Goal: Task Accomplishment & Management: Complete application form

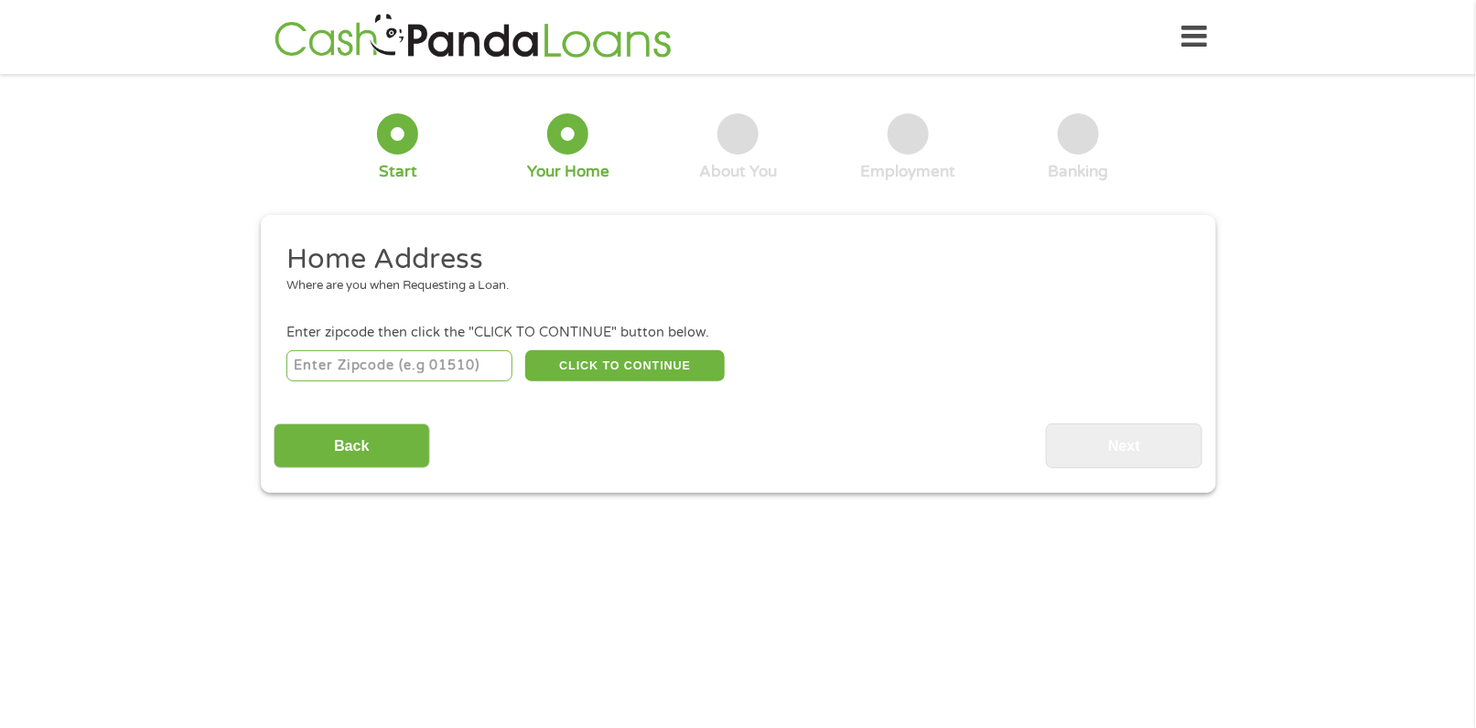
click at [339, 372] on input "number" at bounding box center [399, 365] width 226 height 31
type input "79701"
click at [636, 366] on button "CLICK TO CONTINUE" at bounding box center [625, 365] width 200 height 31
type input "79701"
type input "Midland"
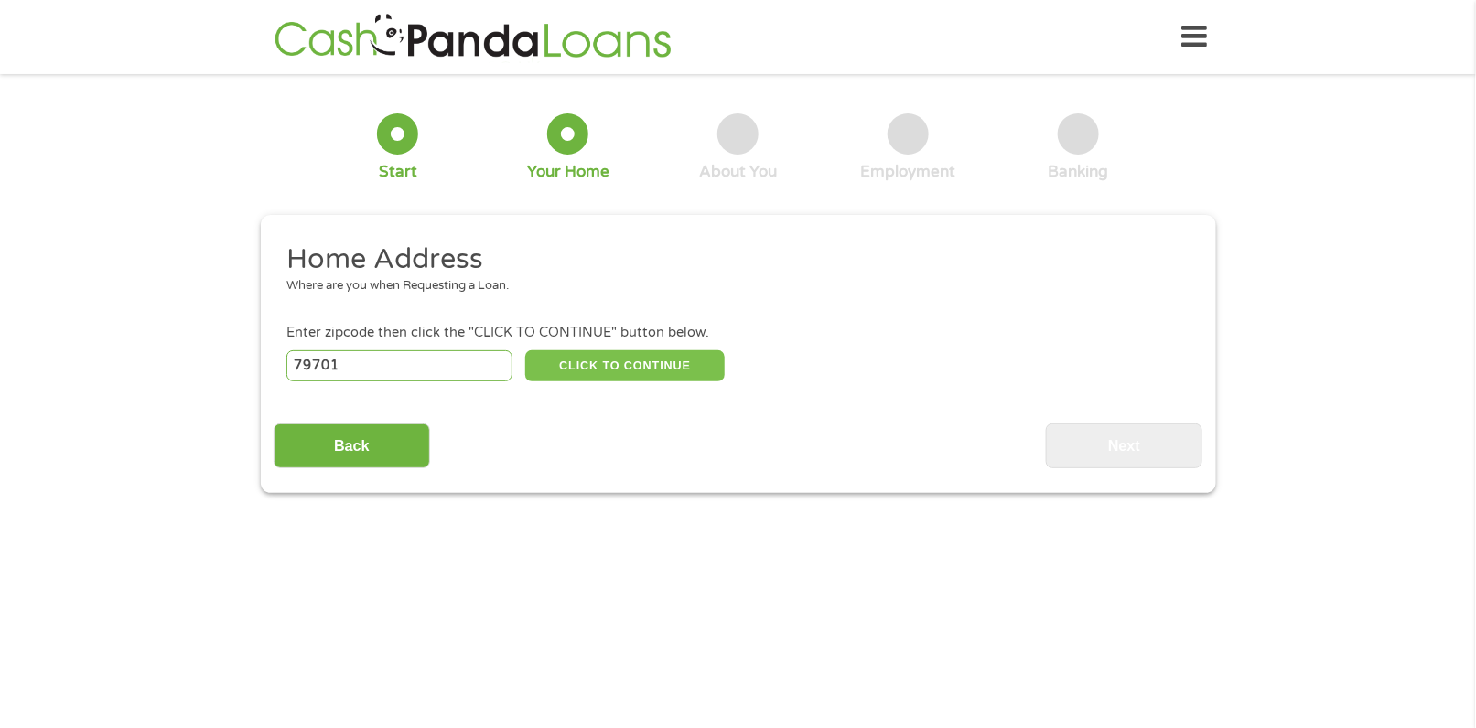
select select "[US_STATE]"
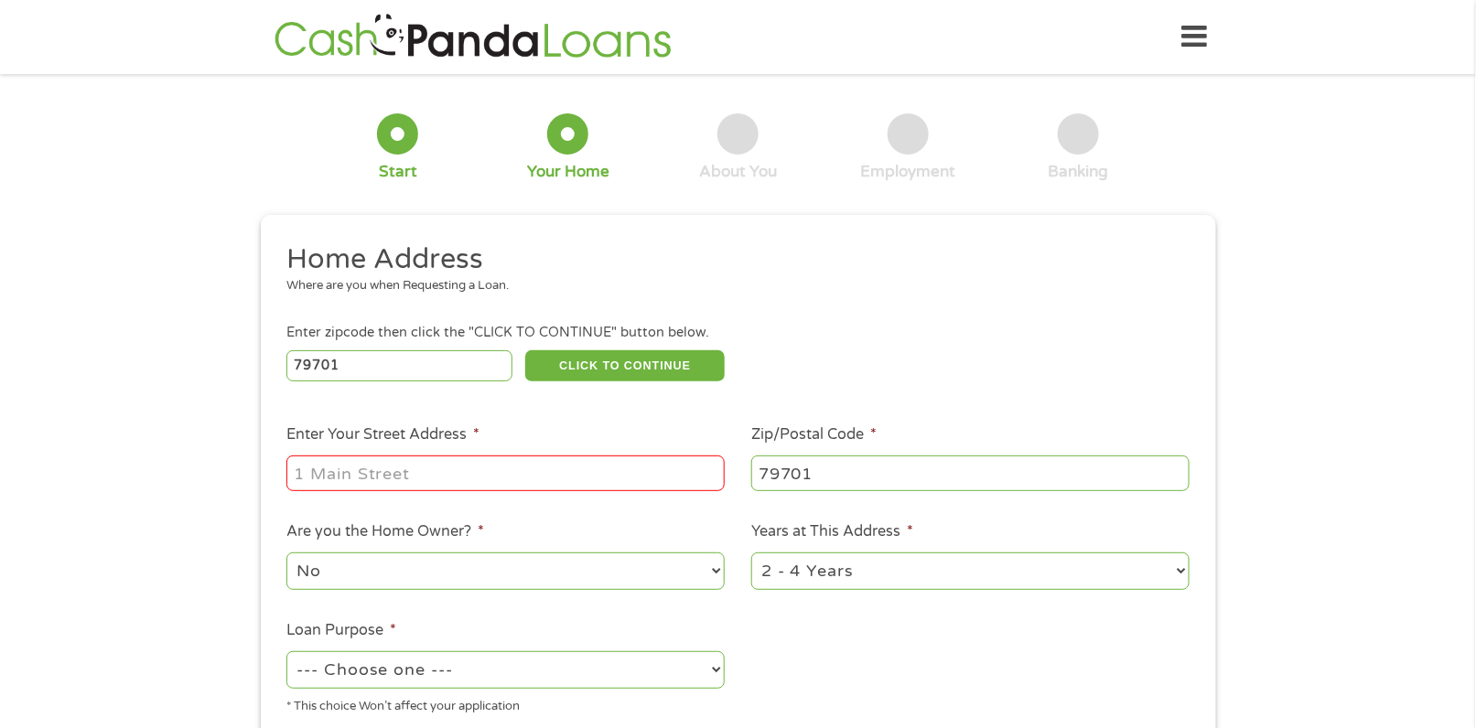
click at [345, 480] on input "Enter Your Street Address *" at bounding box center [505, 473] width 438 height 35
type input "1502 club dr"
click at [392, 577] on select "No Yes" at bounding box center [505, 572] width 438 height 38
select select "yes"
click at [286, 555] on select "No Yes" at bounding box center [505, 572] width 438 height 38
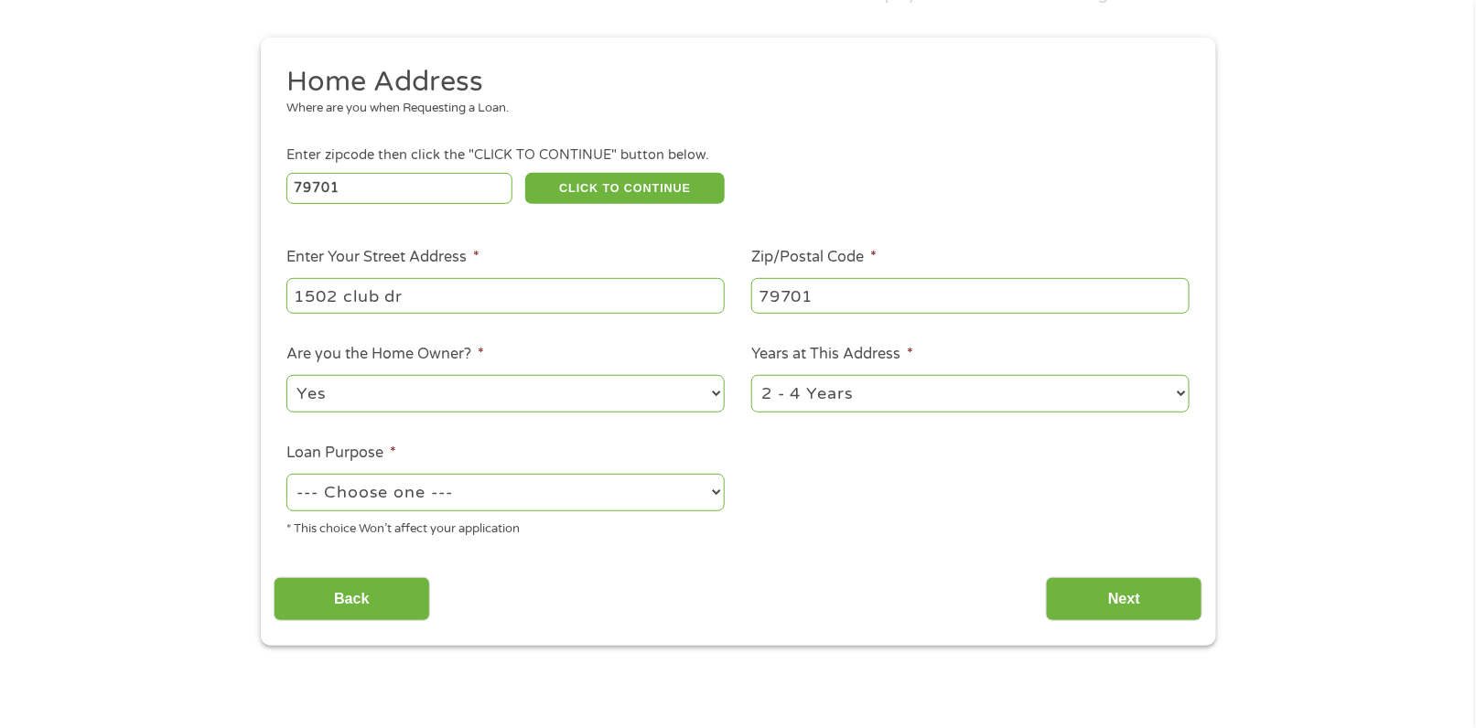
scroll to position [183, 0]
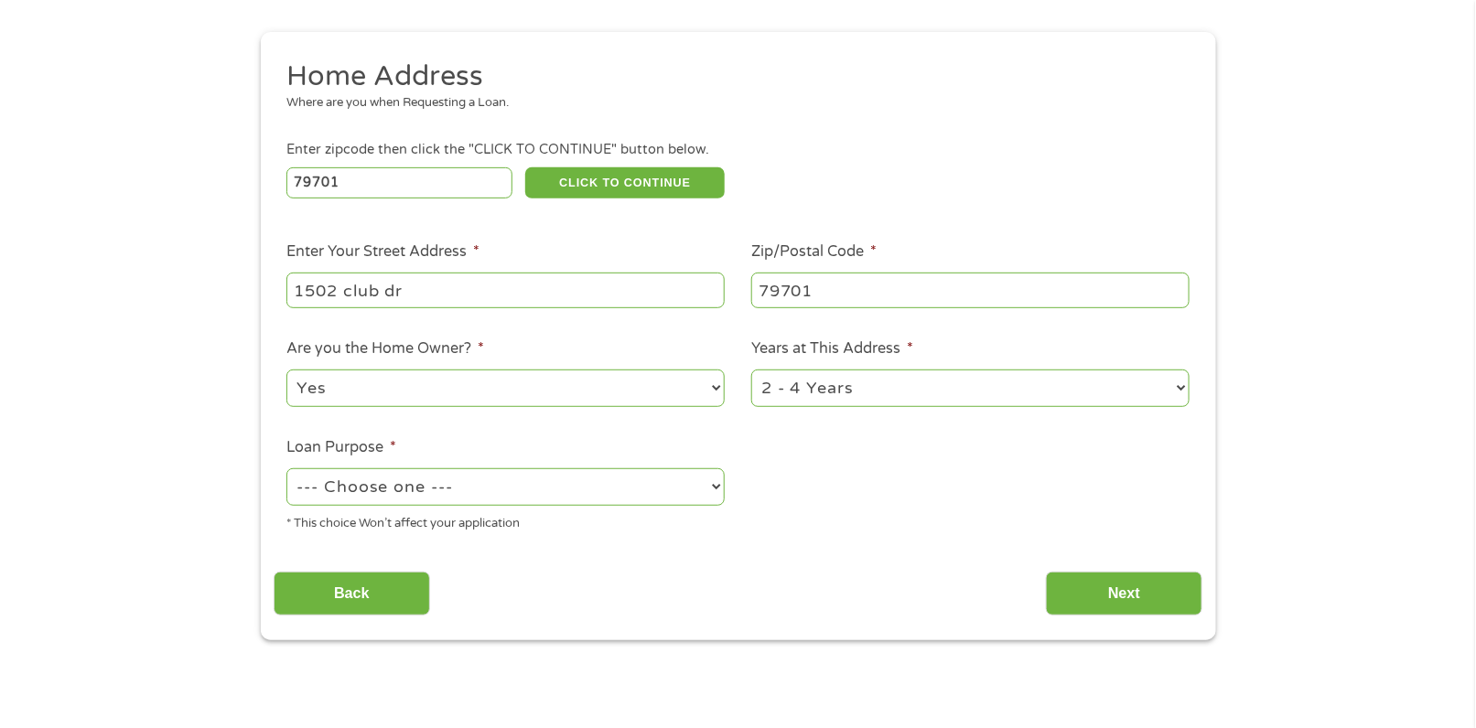
click at [373, 501] on select "--- Choose one --- Pay Bills Debt Consolidation Home Improvement Major Purchase…" at bounding box center [505, 488] width 438 height 38
select select "homeimprovement"
click at [286, 470] on select "--- Choose one --- Pay Bills Debt Consolidation Home Improvement Major Purchase…" at bounding box center [505, 488] width 438 height 38
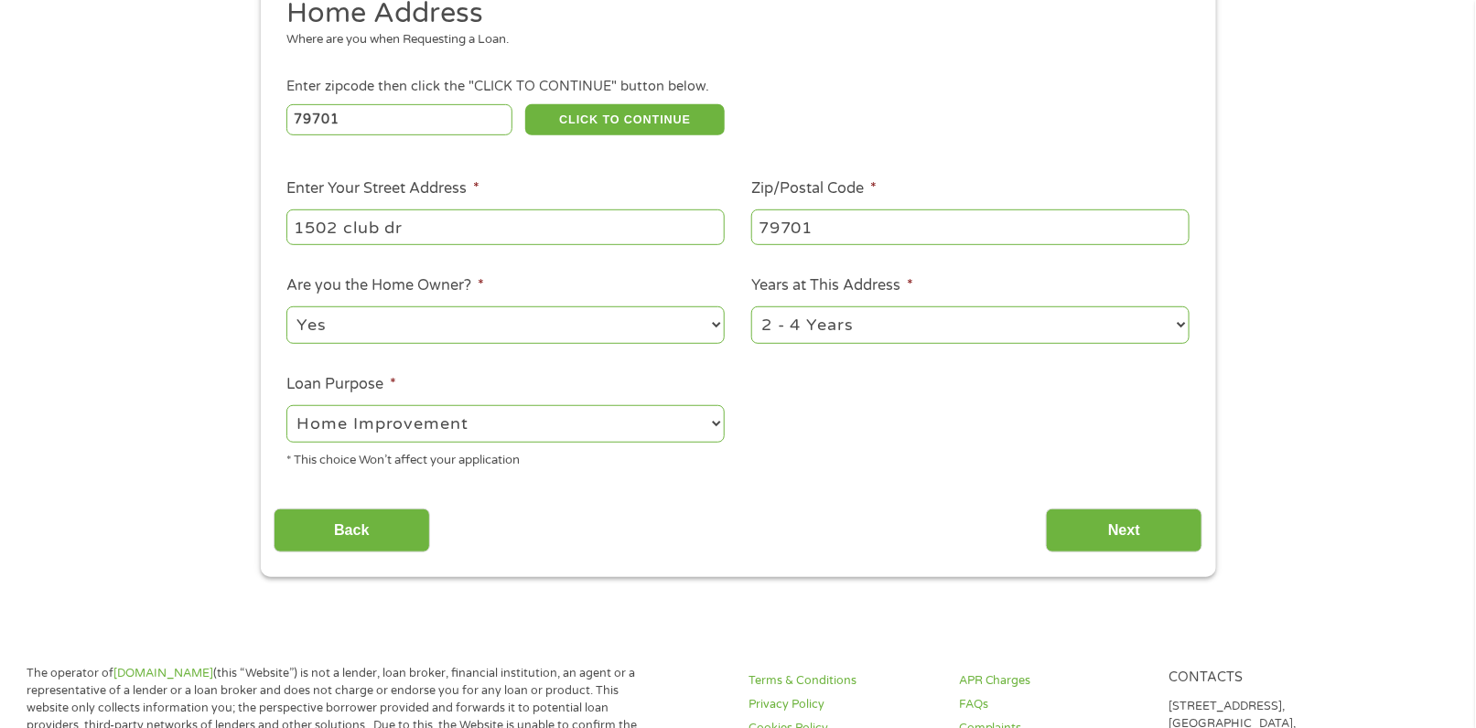
scroll to position [275, 0]
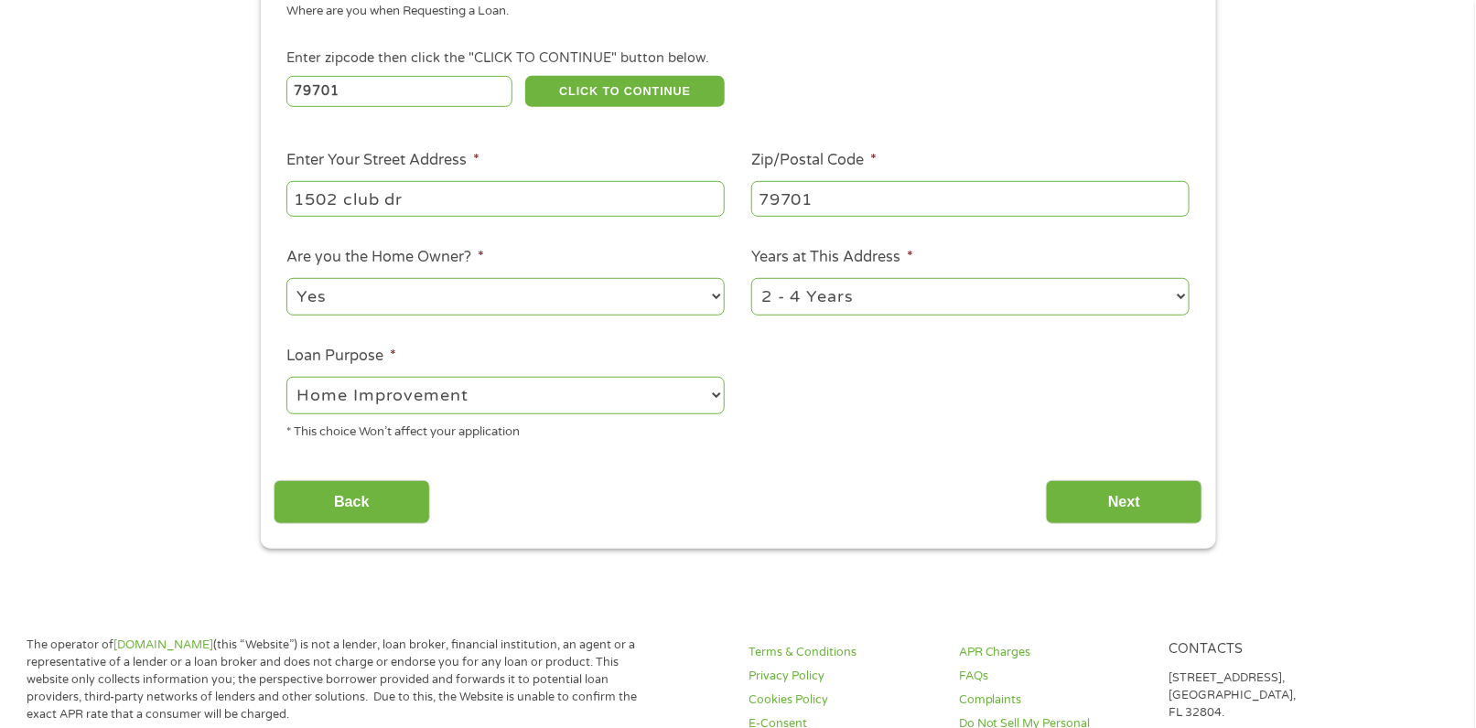
drag, startPoint x: 860, startPoint y: 311, endPoint x: 864, endPoint y: 295, distance: 16.9
click at [860, 311] on select "1 Year or less 1 - 2 Years 2 - 4 Years Over 4 Years" at bounding box center [970, 297] width 438 height 38
select select "60months"
click at [751, 280] on select "1 Year or less 1 - 2 Years 2 - 4 Years Over 4 Years" at bounding box center [970, 297] width 438 height 38
click at [1118, 501] on input "Next" at bounding box center [1124, 502] width 156 height 45
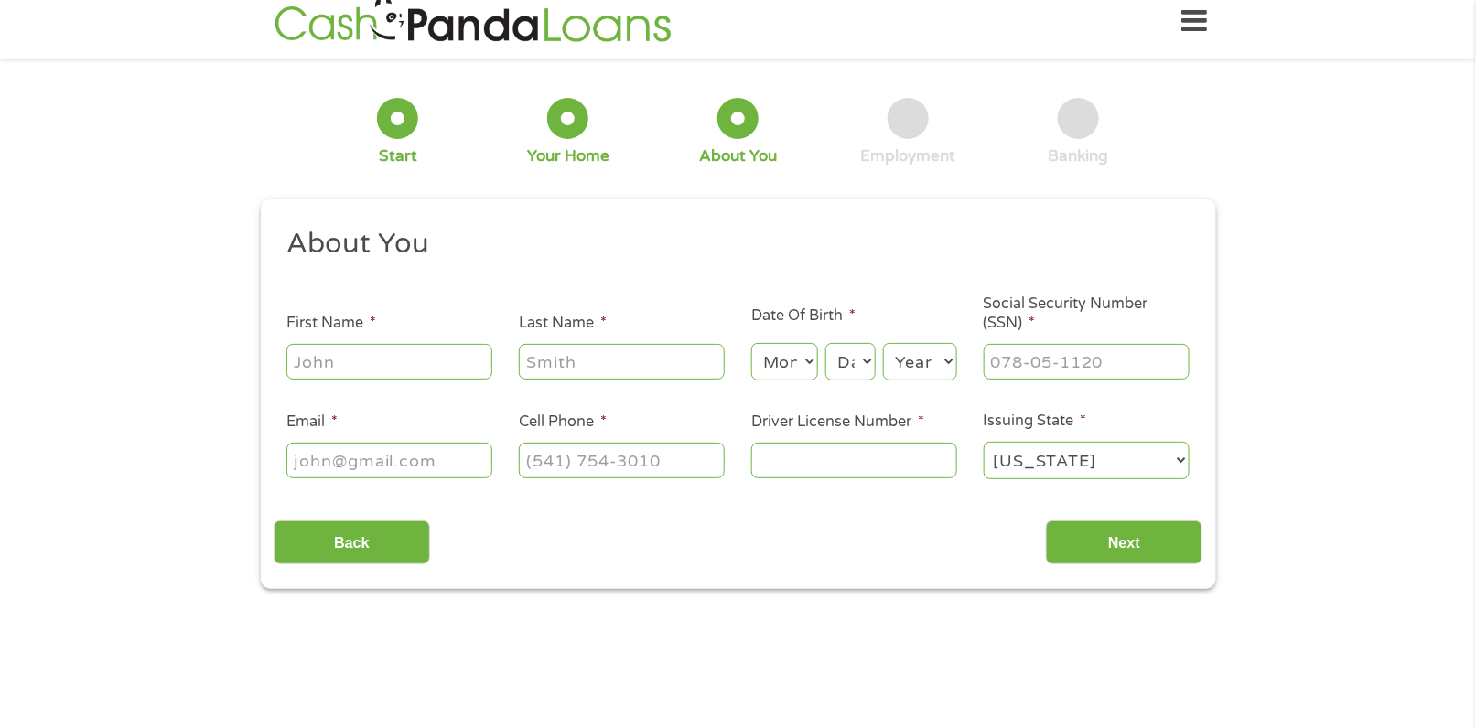
scroll to position [0, 0]
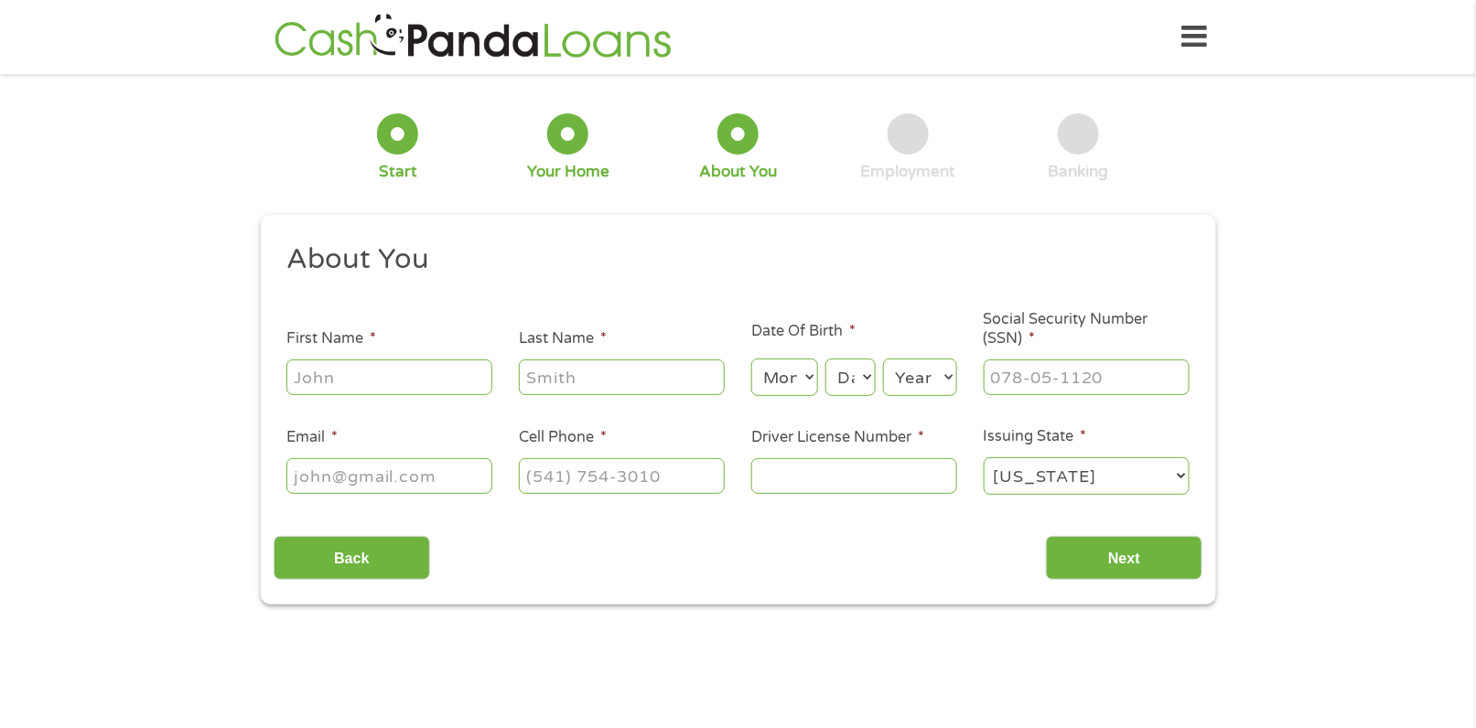
click at [338, 386] on input "First Name *" at bounding box center [389, 377] width 206 height 35
type input "[PERSON_NAME]"
click at [586, 384] on input "Last Name *" at bounding box center [622, 377] width 206 height 35
type input "Palma"
drag, startPoint x: 794, startPoint y: 376, endPoint x: 772, endPoint y: 373, distance: 22.1
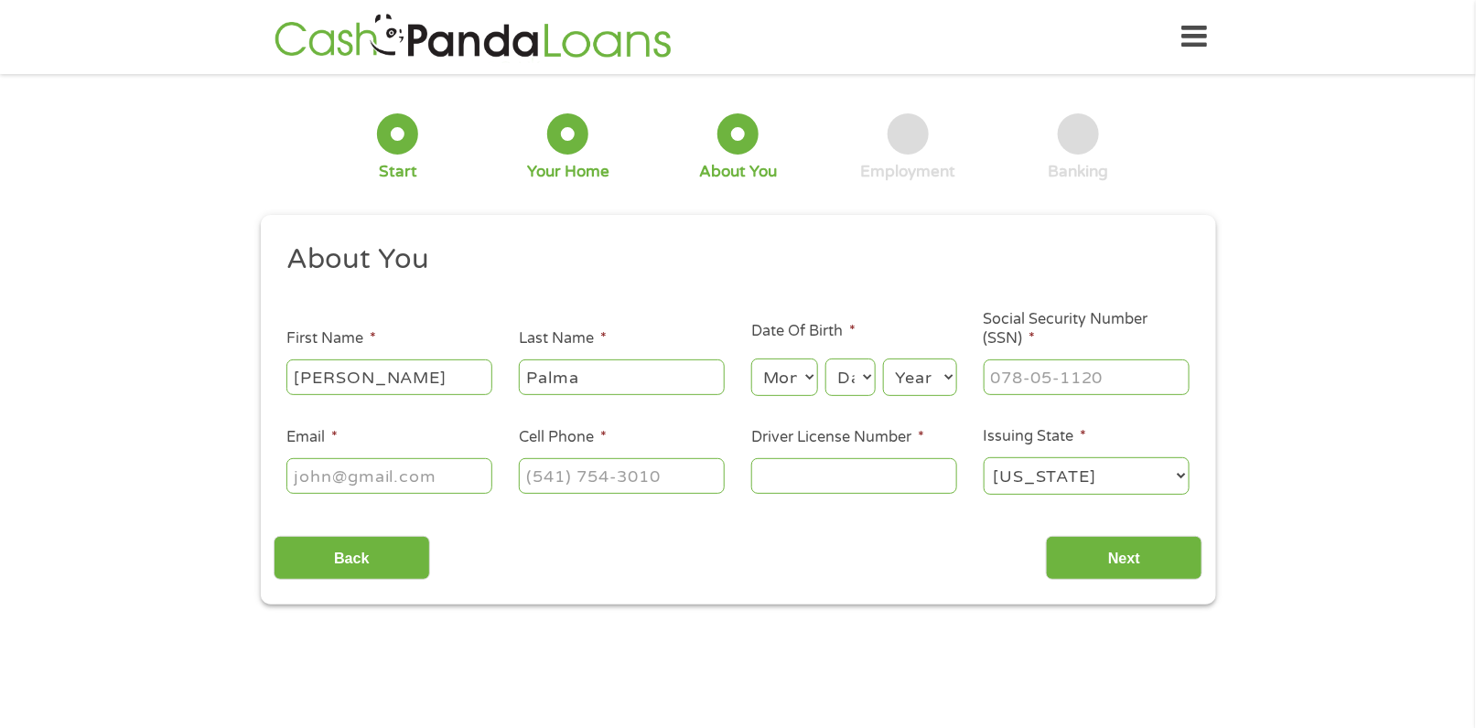
click at [794, 376] on select "Month 1 2 3 4 5 6 7 8 9 10 11 12" at bounding box center [784, 378] width 67 height 38
select select "7"
click at [751, 359] on select "Month 1 2 3 4 5 6 7 8 9 10 11 12" at bounding box center [784, 378] width 67 height 38
click at [850, 380] on select "Day 1 2 3 4 5 6 7 8 9 10 11 12 13 14 15 16 17 18 19 20 21 22 23 24 25 26 27 28 …" at bounding box center [849, 378] width 49 height 38
select select "17"
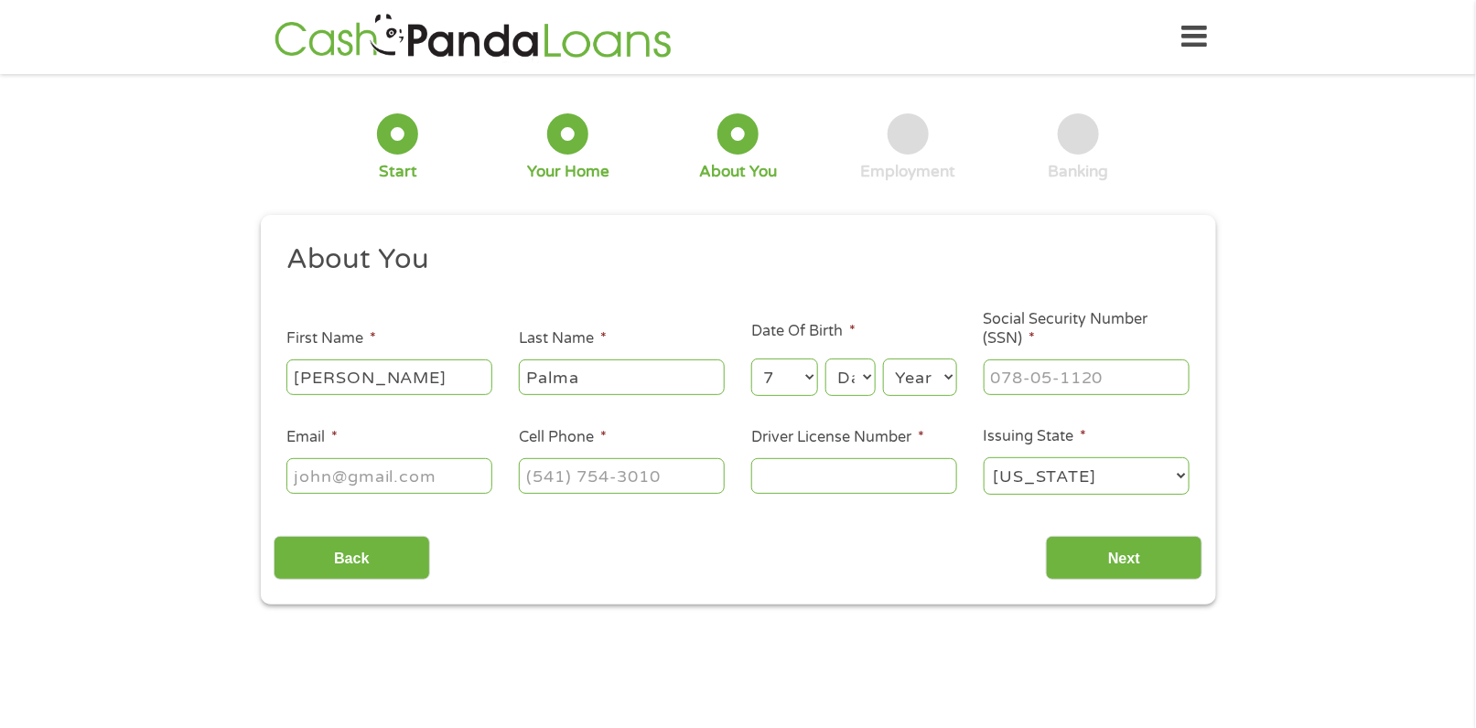
click at [825, 359] on select "Day 1 2 3 4 5 6 7 8 9 10 11 12 13 14 15 16 17 18 19 20 21 22 23 24 25 26 27 28 …" at bounding box center [849, 378] width 49 height 38
click at [925, 382] on select "Year [DATE] 2006 2005 2004 2003 2002 2001 2000 1999 1998 1997 1996 1995 1994 19…" at bounding box center [920, 378] width 74 height 38
select select "1974"
click at [883, 359] on select "Year [DATE] 2006 2005 2004 2003 2002 2001 2000 1999 1998 1997 1996 1995 1994 19…" at bounding box center [920, 378] width 74 height 38
click at [999, 386] on input "___-__-____" at bounding box center [1087, 377] width 206 height 35
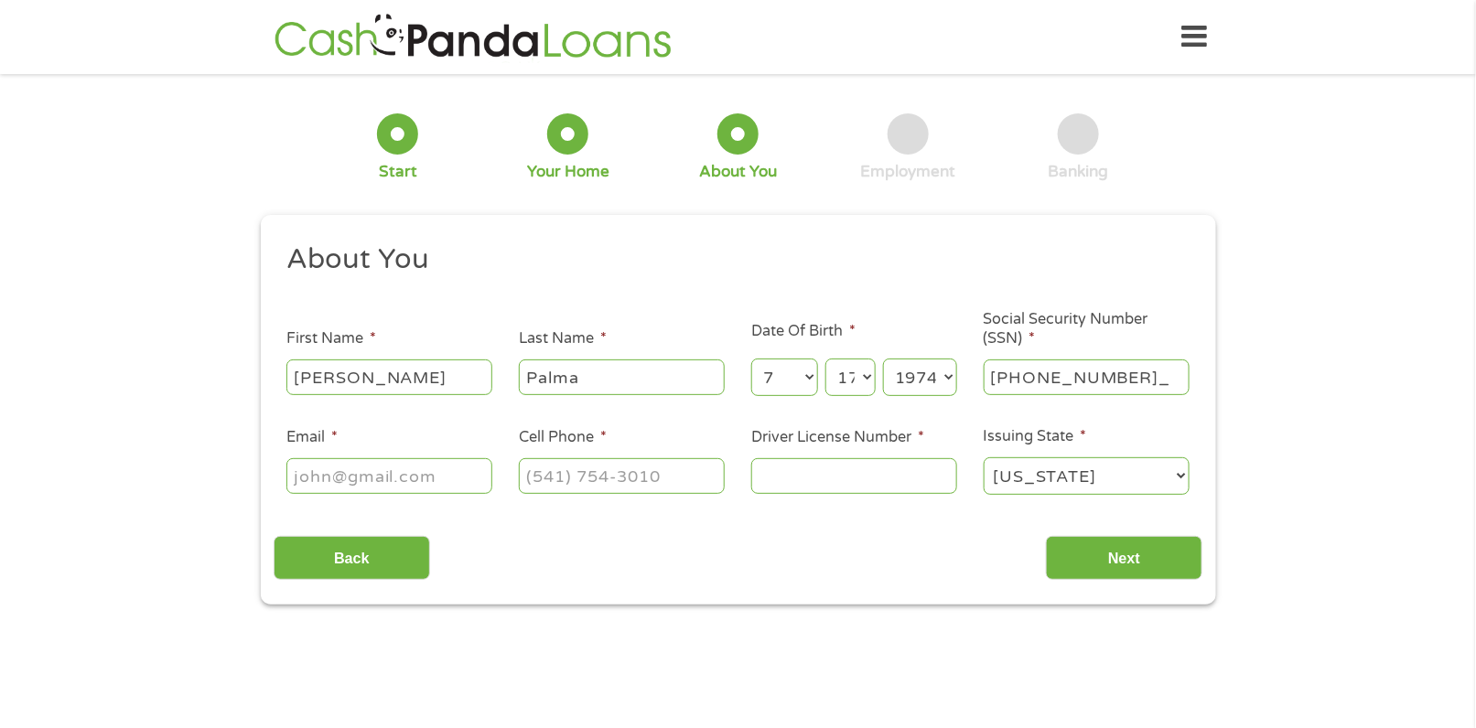
type input "585-27-1796"
click at [330, 473] on input "Email *" at bounding box center [389, 475] width 206 height 35
type input "[EMAIL_ADDRESS][DOMAIN_NAME]"
click at [545, 479] on input "(___) ___-____" at bounding box center [622, 475] width 206 height 35
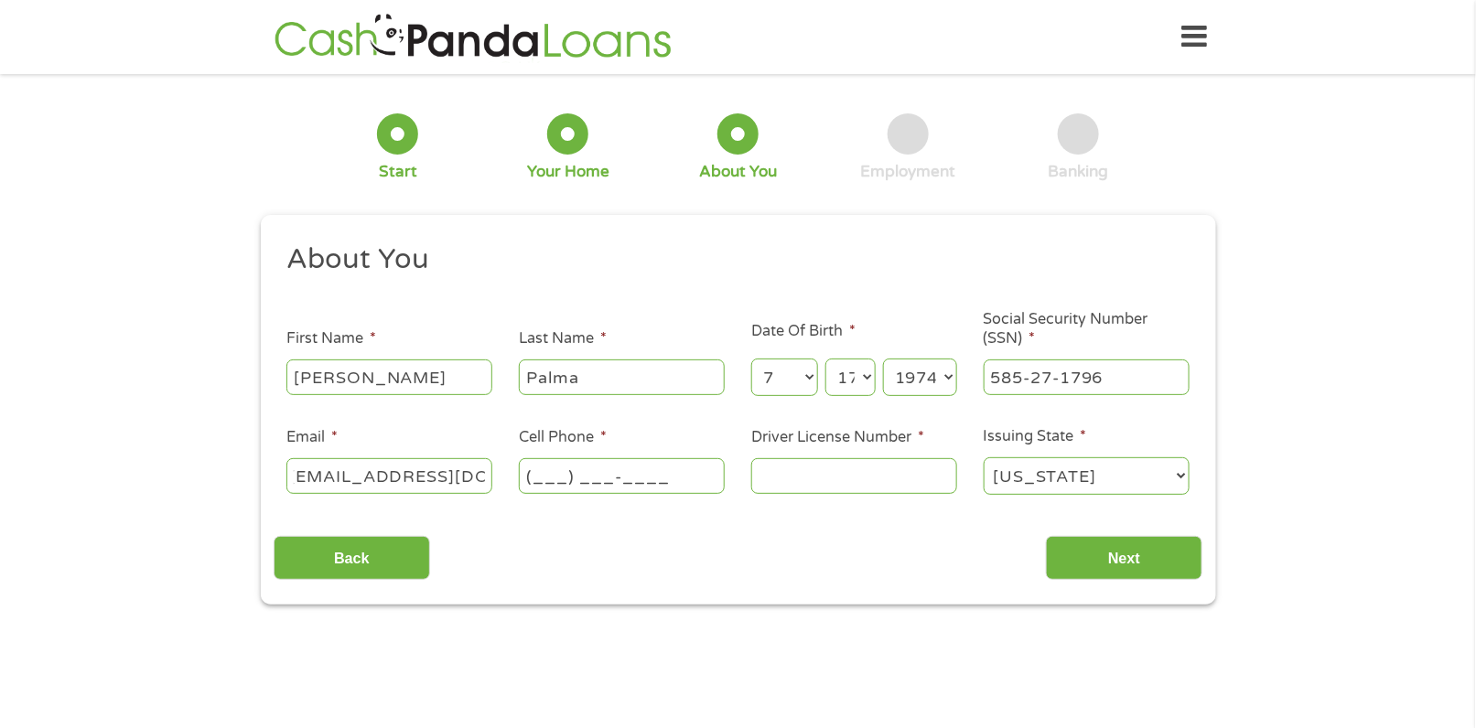
scroll to position [0, 0]
type input "[PHONE_NUMBER]"
click at [884, 479] on input "Driver License Number *" at bounding box center [854, 475] width 206 height 35
type input "23275390"
click at [1138, 561] on input "Next" at bounding box center [1124, 558] width 156 height 45
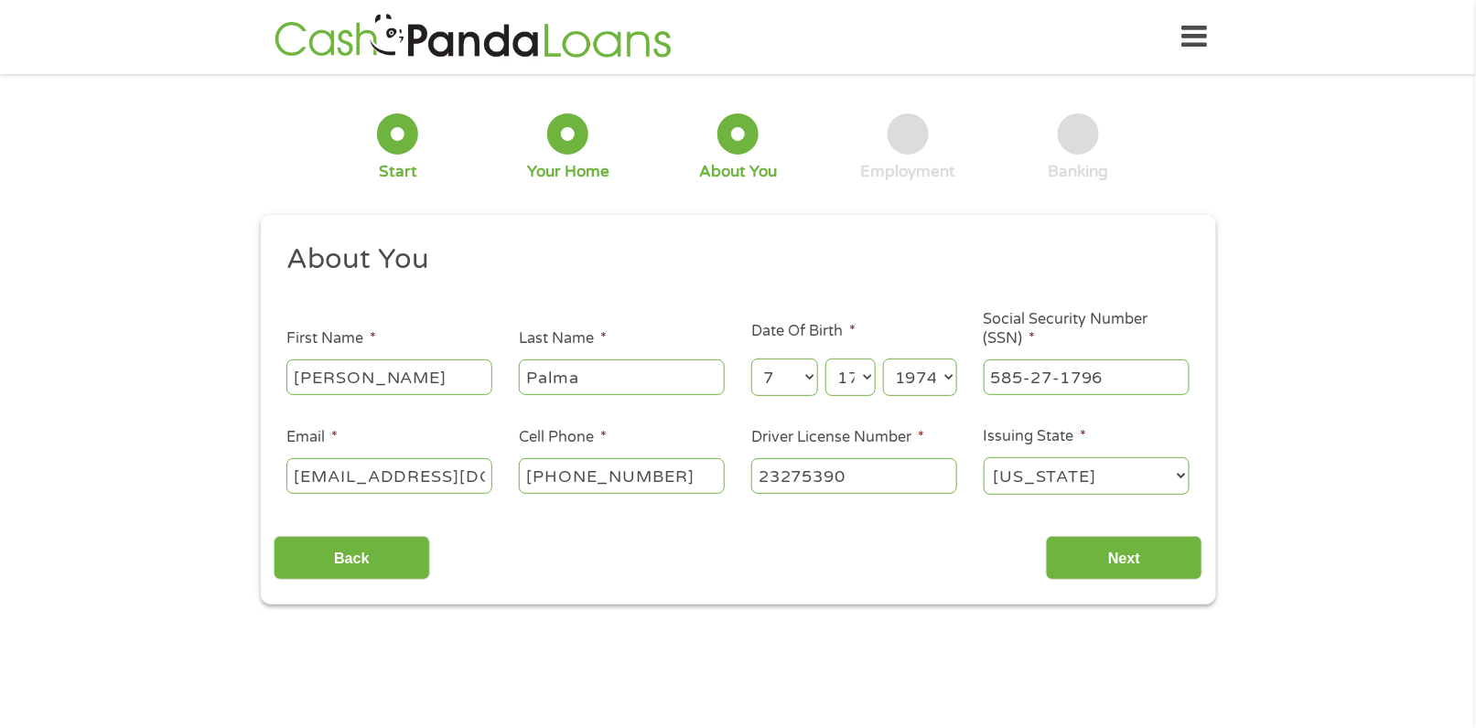
click at [803, 375] on select "Month 1 2 3 4 5 6 7 8 9 10 11 12" at bounding box center [784, 378] width 67 height 38
click at [1123, 556] on input "Next" at bounding box center [1124, 558] width 156 height 45
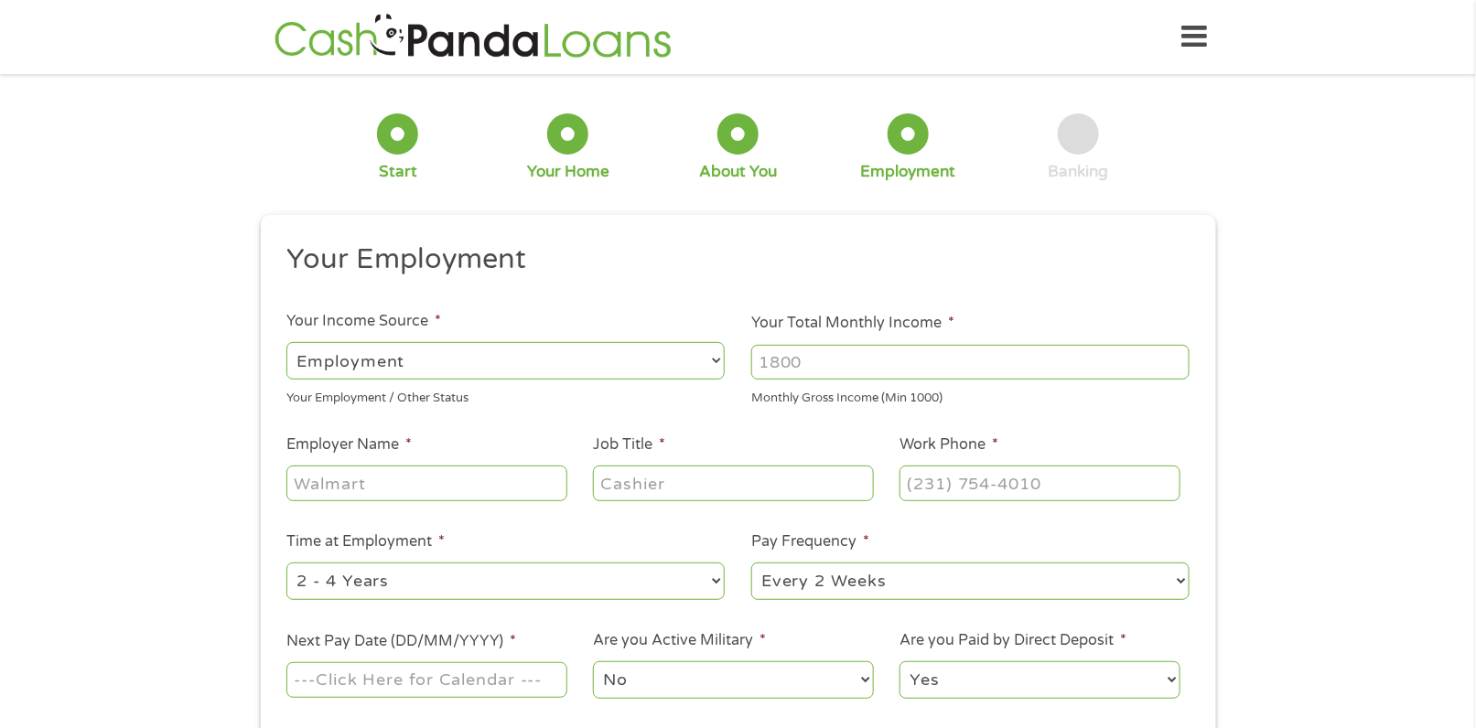
click at [844, 361] on input "Your Total Monthly Income *" at bounding box center [970, 362] width 438 height 35
type input "4500"
click at [345, 488] on input "Employer Name *" at bounding box center [426, 483] width 280 height 35
type input "P"
type input "Midland Health"
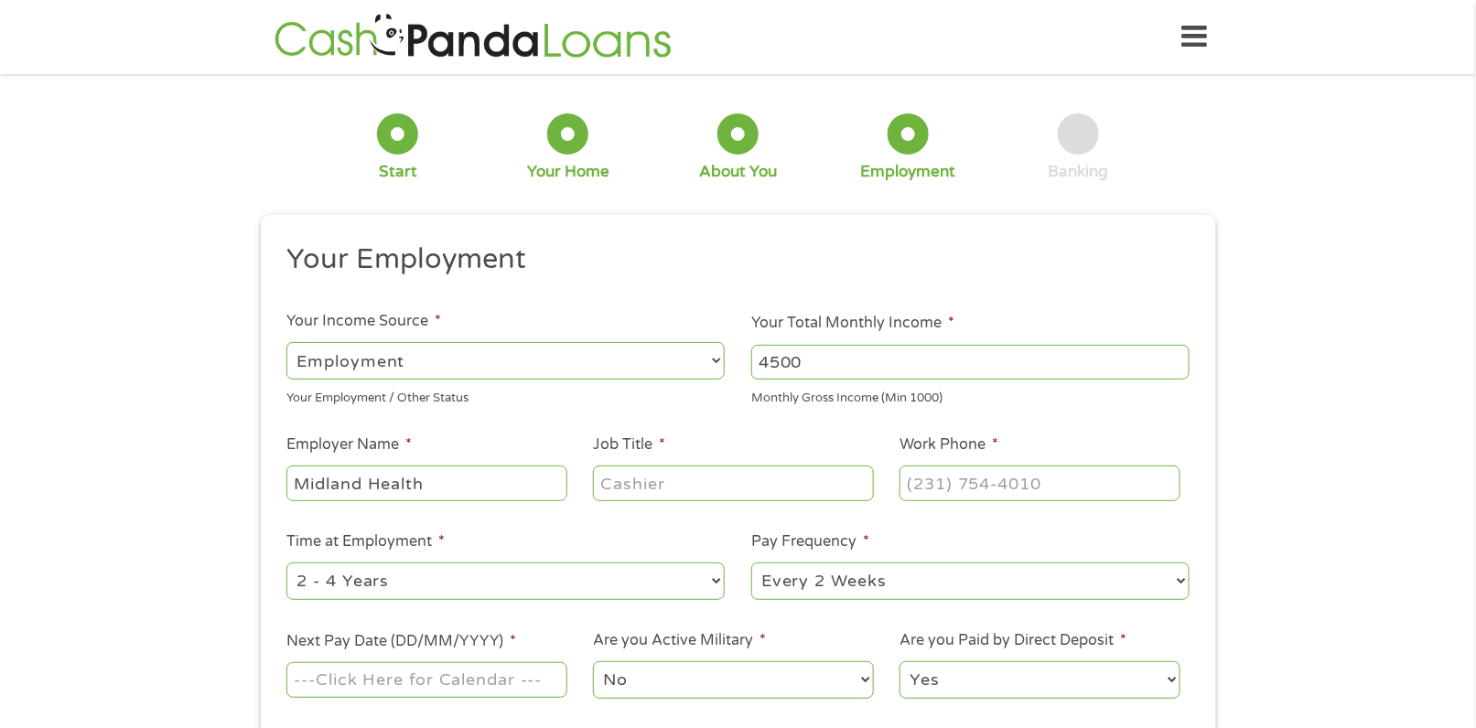
click at [643, 484] on input "Job Title *" at bounding box center [733, 483] width 280 height 35
drag, startPoint x: 519, startPoint y: 581, endPoint x: 503, endPoint y: 588, distance: 16.8
click at [519, 581] on select "--- Choose one --- 1 Year or less 1 - 2 Years 2 - 4 Years Over 4 Years" at bounding box center [505, 582] width 438 height 38
select select "60months"
click at [286, 563] on select "--- Choose one --- 1 Year or less 1 - 2 Years 2 - 4 Years Over 4 Years" at bounding box center [505, 582] width 438 height 38
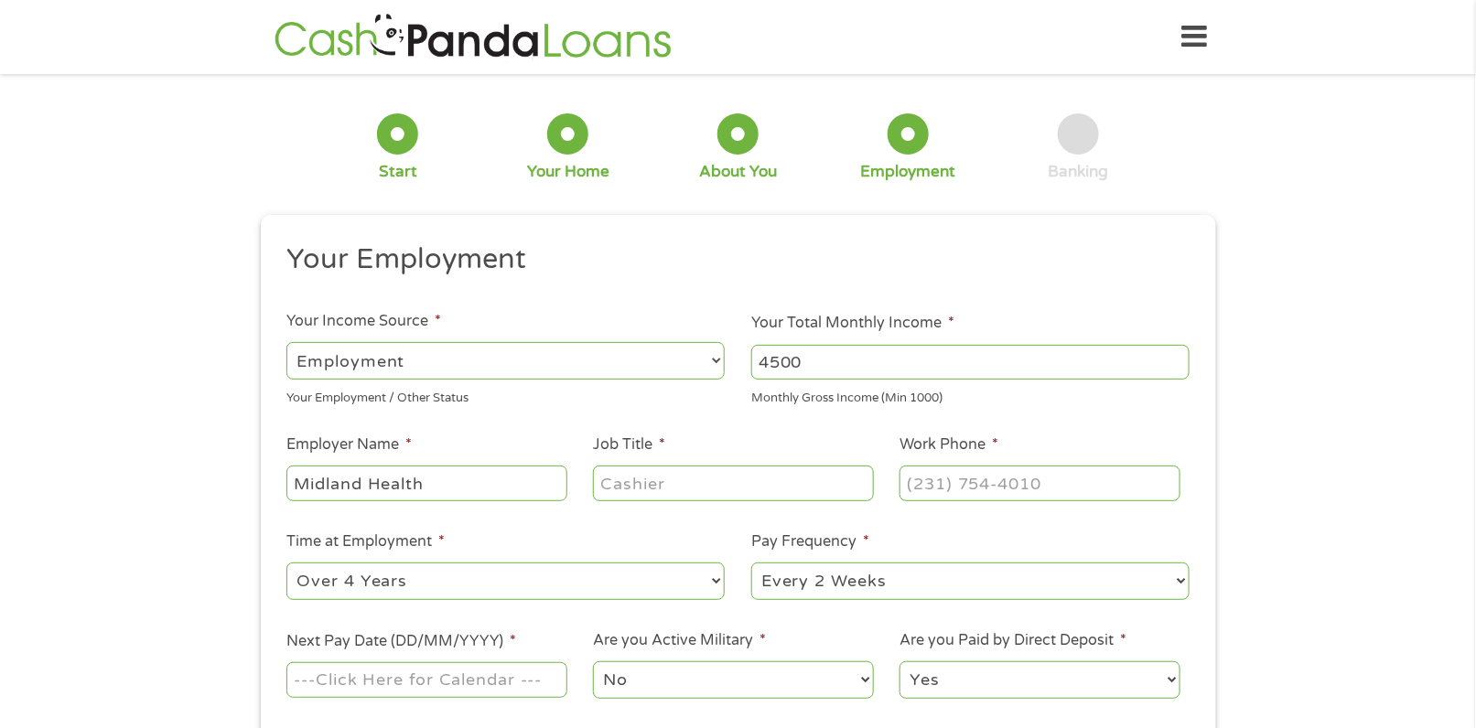
click at [664, 480] on input "Job Title *" at bounding box center [733, 483] width 280 height 35
type input "L"
type input "Lab asst"
click at [993, 485] on input "(___) ___-____" at bounding box center [1040, 483] width 280 height 35
type input "[PHONE_NUMBER]"
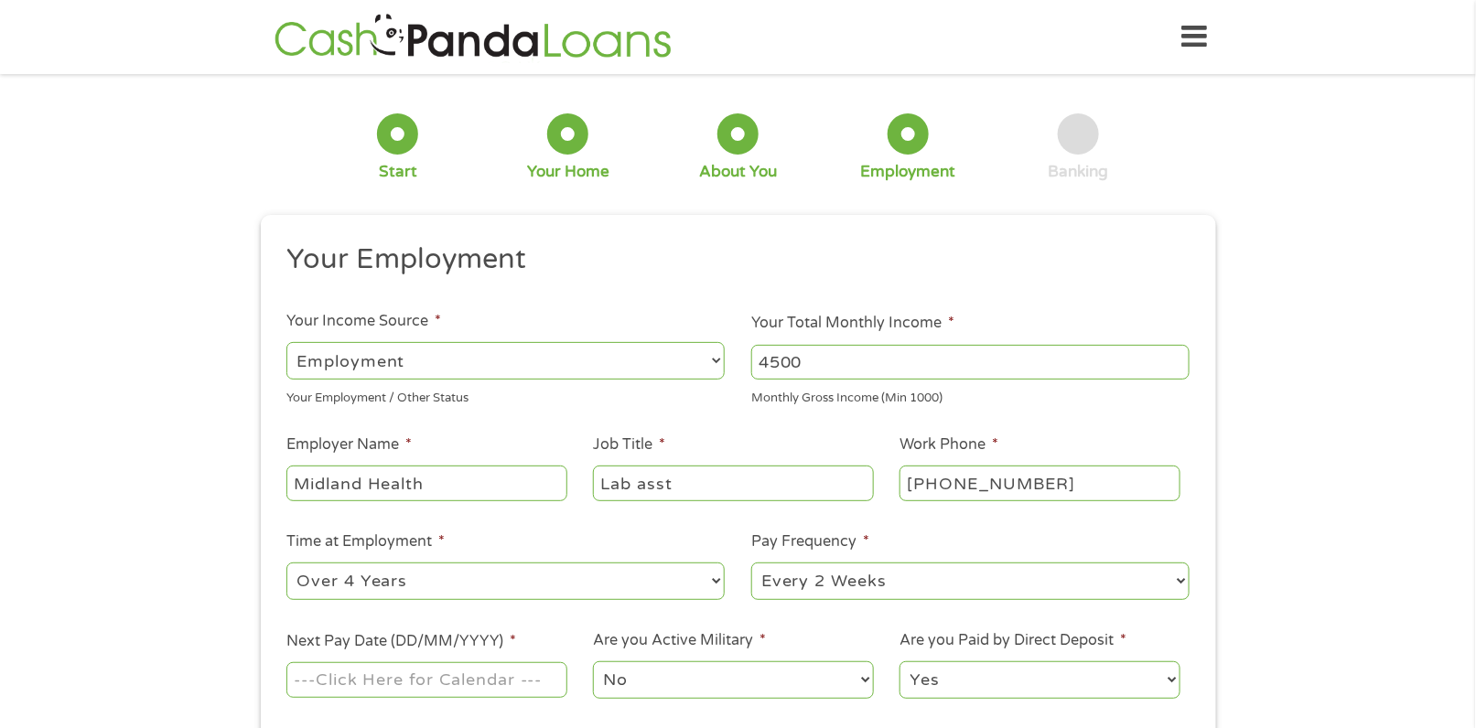
drag, startPoint x: 749, startPoint y: 489, endPoint x: 714, endPoint y: 493, distance: 36.0
click at [750, 489] on input "Lab asst" at bounding box center [733, 483] width 280 height 35
type input "L"
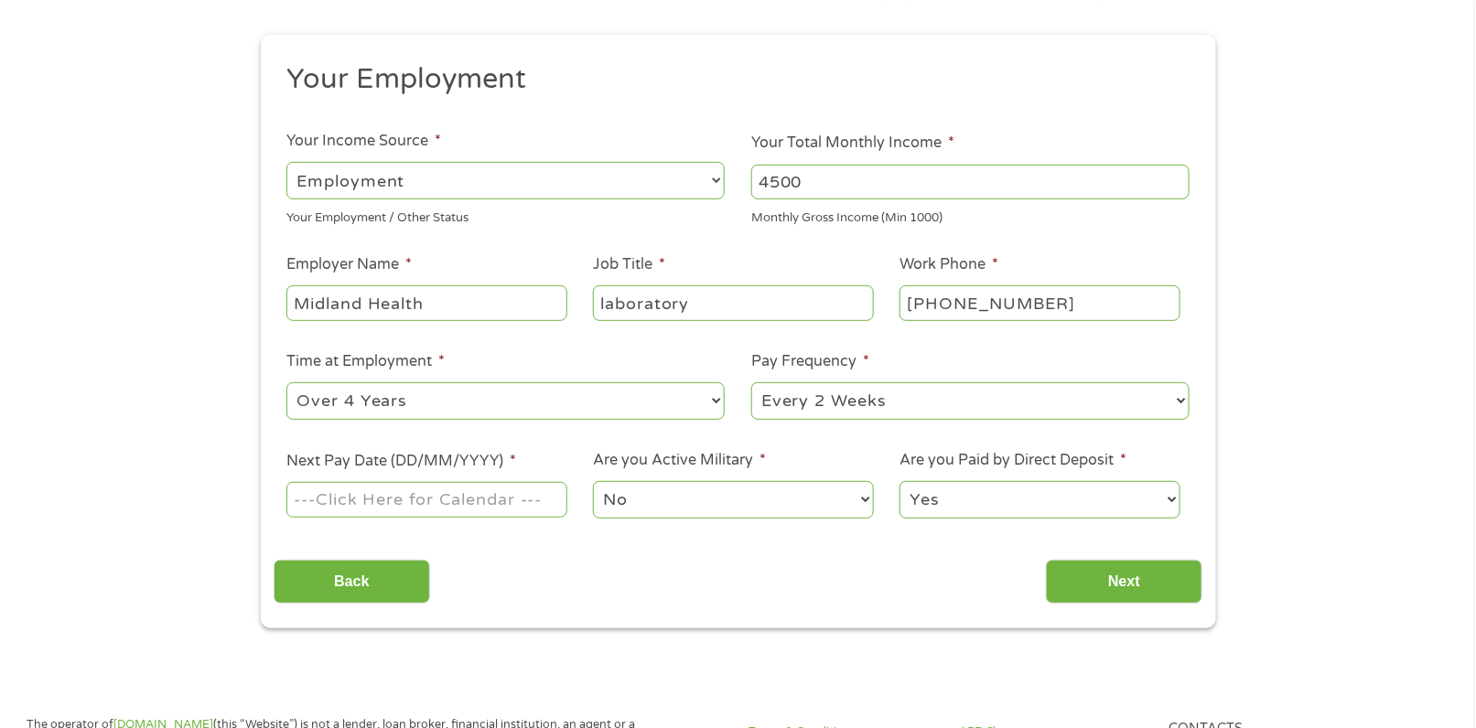
scroll to position [183, 0]
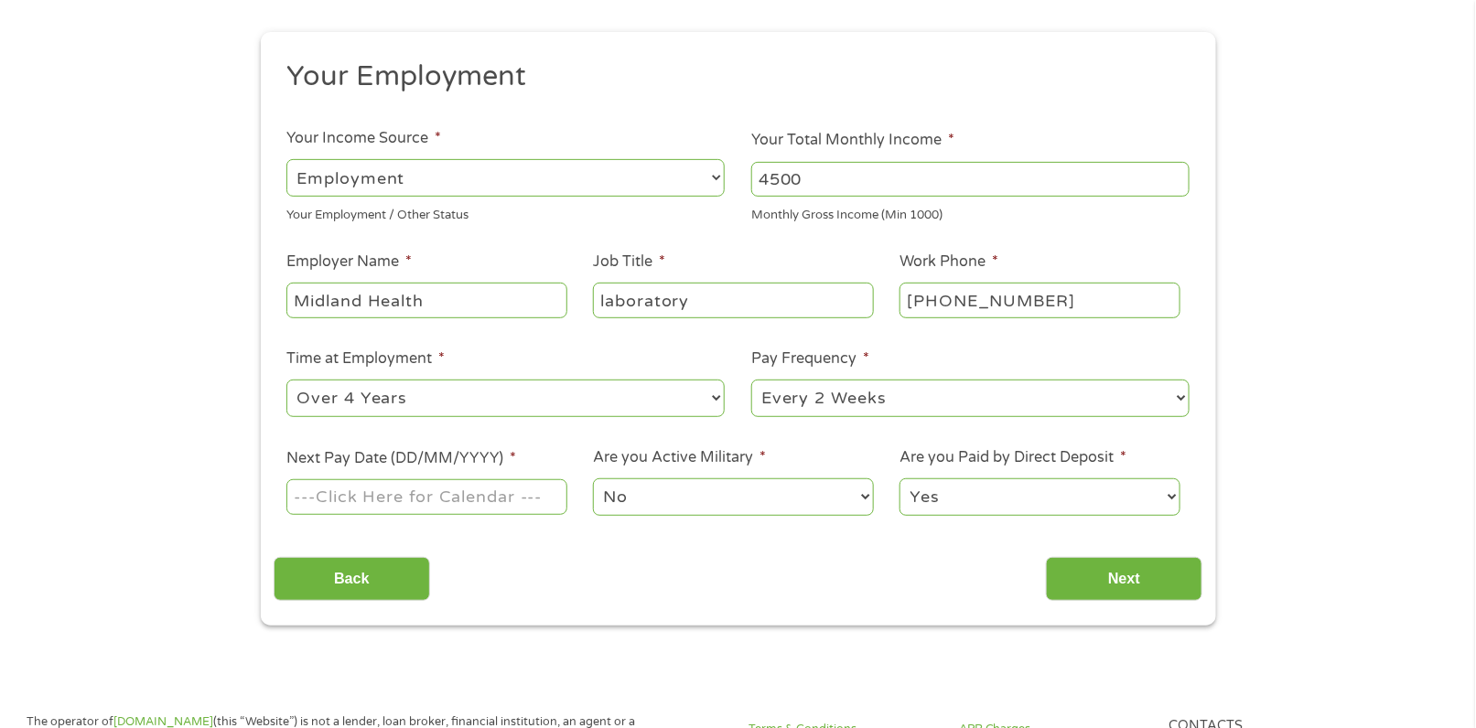
type input "laboratory"
click at [915, 395] on select "--- Choose one --- Every 2 Weeks Every Week Monthly Semi-Monthly" at bounding box center [970, 399] width 438 height 38
click at [751, 380] on select "--- Choose one --- Every 2 Weeks Every Week Monthly Semi-Monthly" at bounding box center [970, 399] width 438 height 38
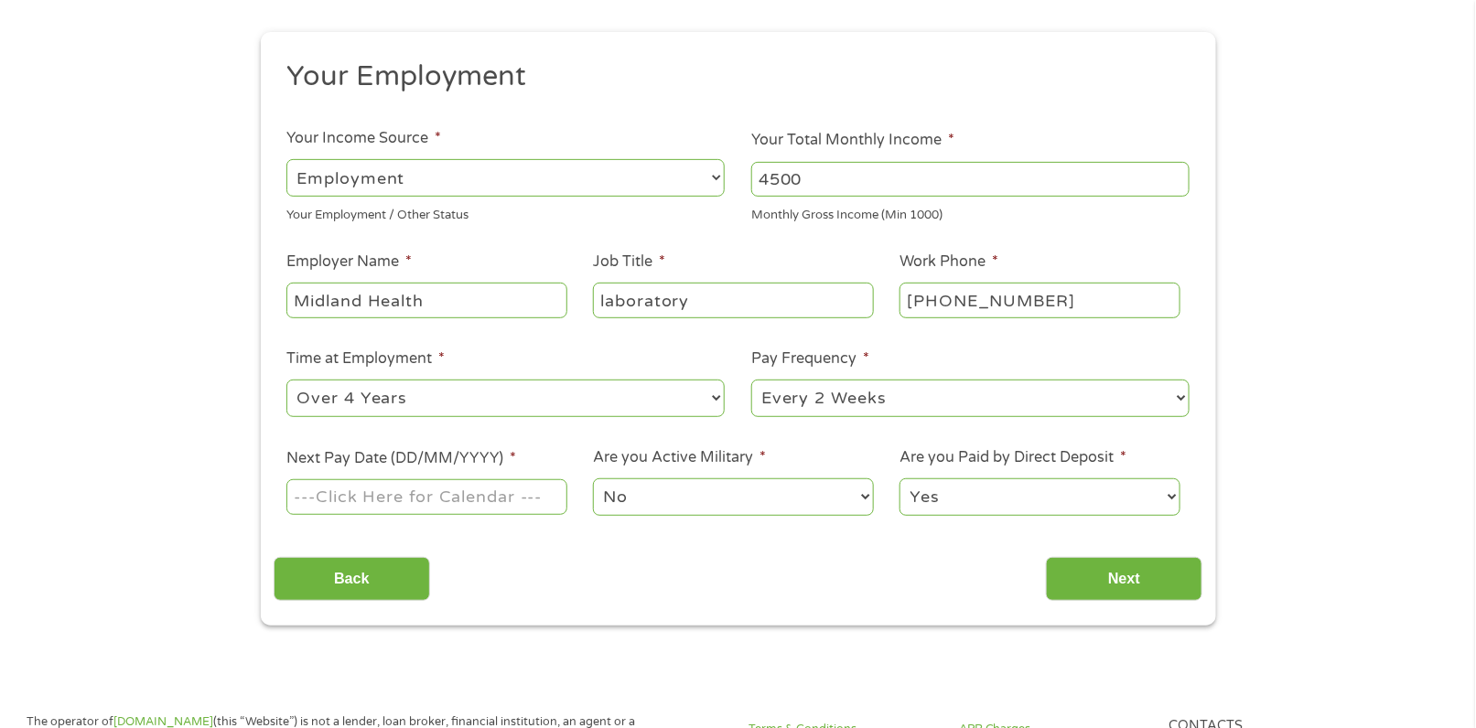
click at [413, 498] on input "Next Pay Date (DD/MM/YYYY) *" at bounding box center [426, 497] width 280 height 35
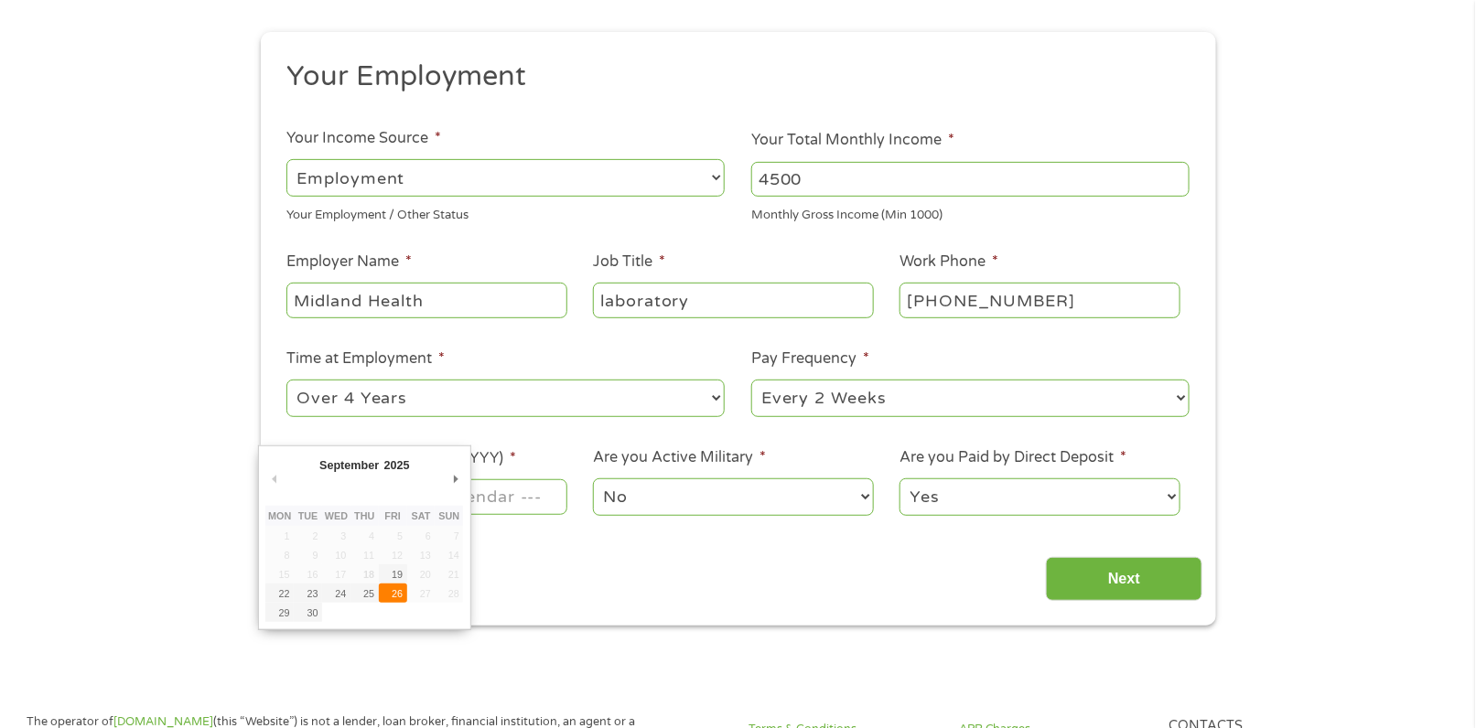
type input "[DATE]"
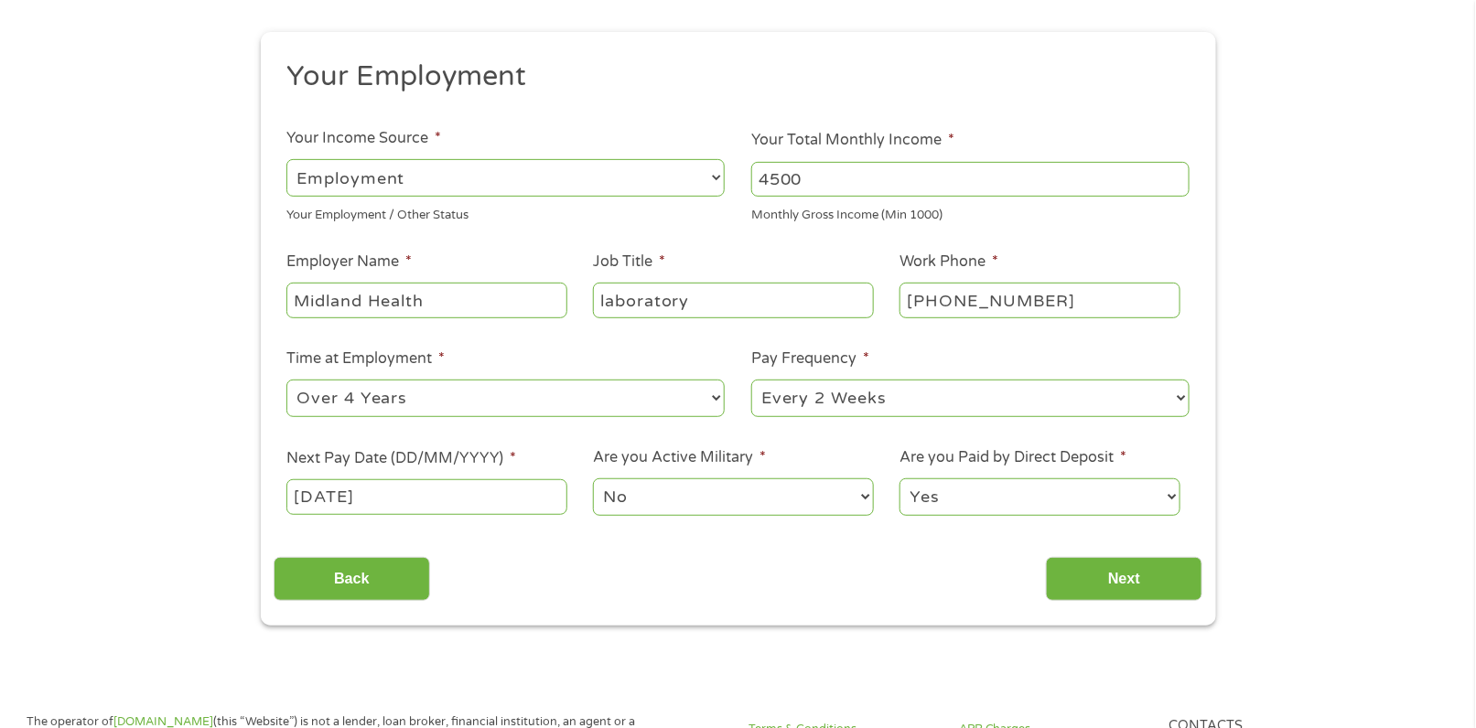
click at [513, 453] on span "*" at bounding box center [513, 458] width 6 height 18
click at [513, 480] on input "[DATE]" at bounding box center [426, 497] width 280 height 35
click at [515, 452] on span "*" at bounding box center [513, 458] width 6 height 18
click at [1142, 580] on input "Next" at bounding box center [1124, 579] width 156 height 45
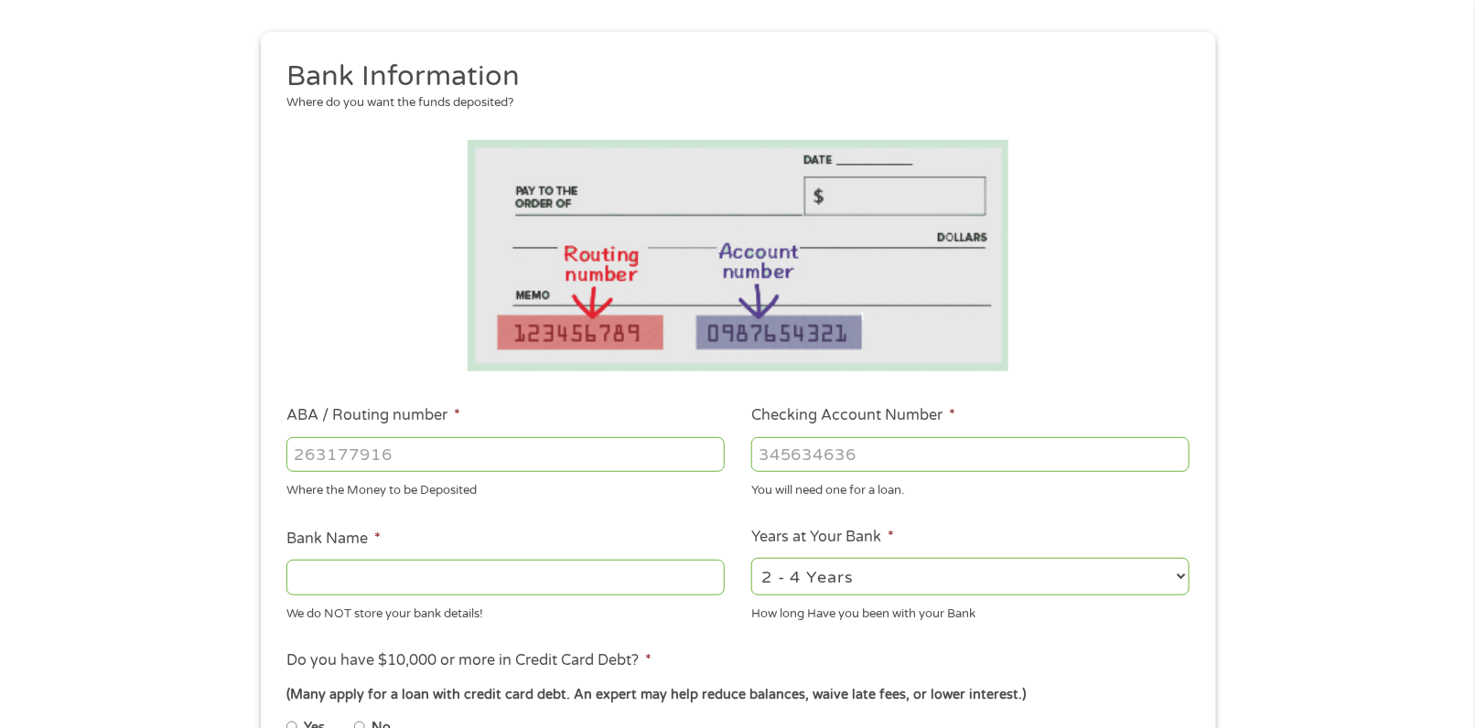
click at [391, 454] on input "ABA / Routing number *" at bounding box center [505, 454] width 438 height 35
type input "111000025"
type input "BANK OF AMERICA NA"
type input "111000025"
click at [817, 449] on input "Checking Account Number *" at bounding box center [970, 454] width 438 height 35
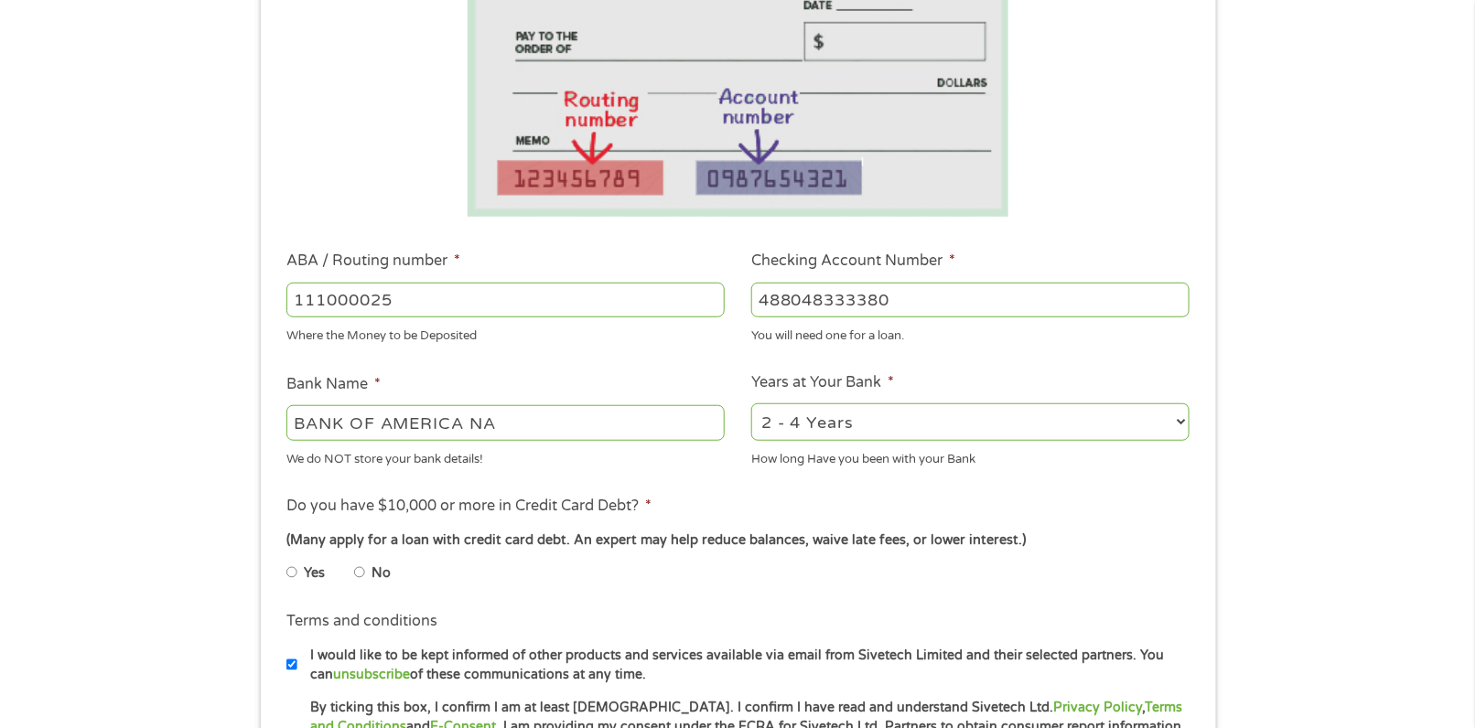
scroll to position [366, 0]
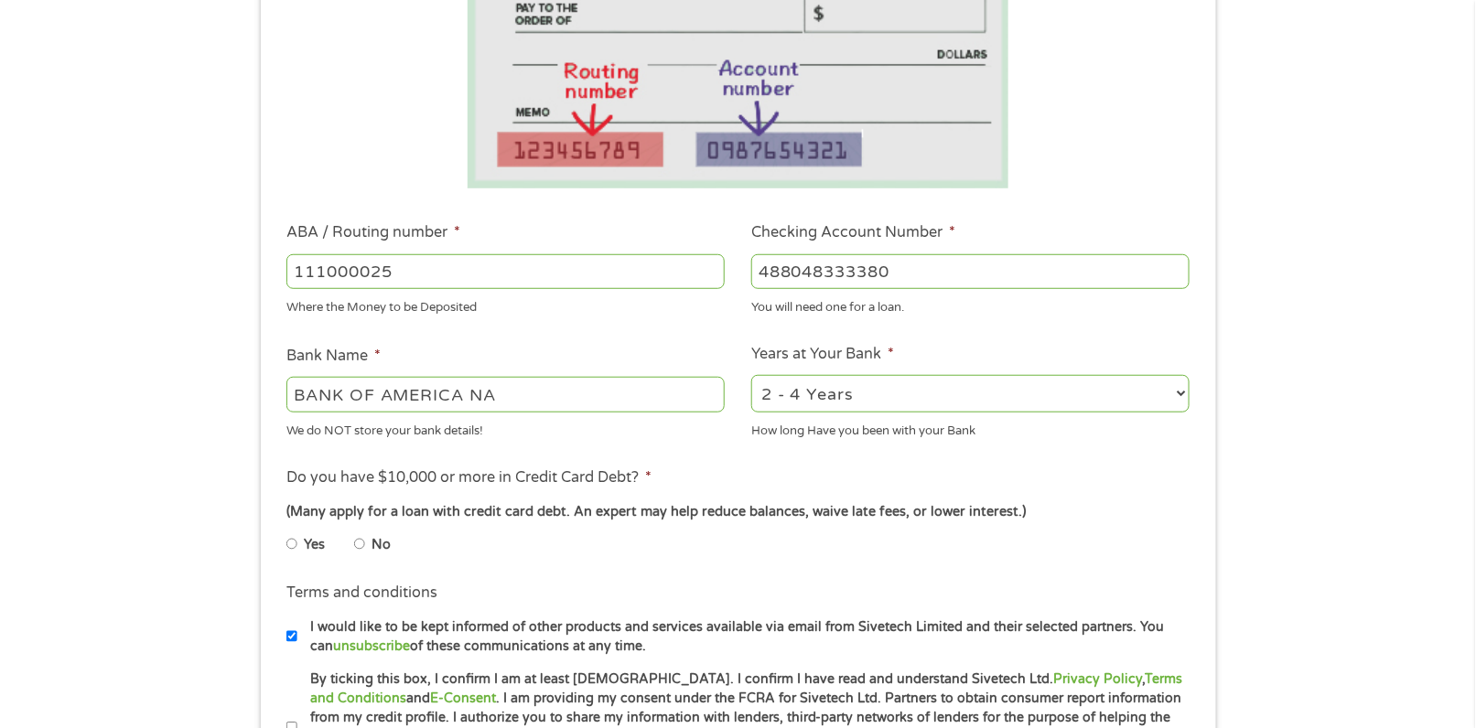
type input "488048333380"
click at [803, 391] on select "2 - 4 Years 6 - 12 Months 1 - 2 Years Over 4 Years" at bounding box center [970, 394] width 438 height 38
select select "60months"
click at [751, 375] on select "2 - 4 Years 6 - 12 Months 1 - 2 Years Over 4 Years" at bounding box center [970, 394] width 438 height 38
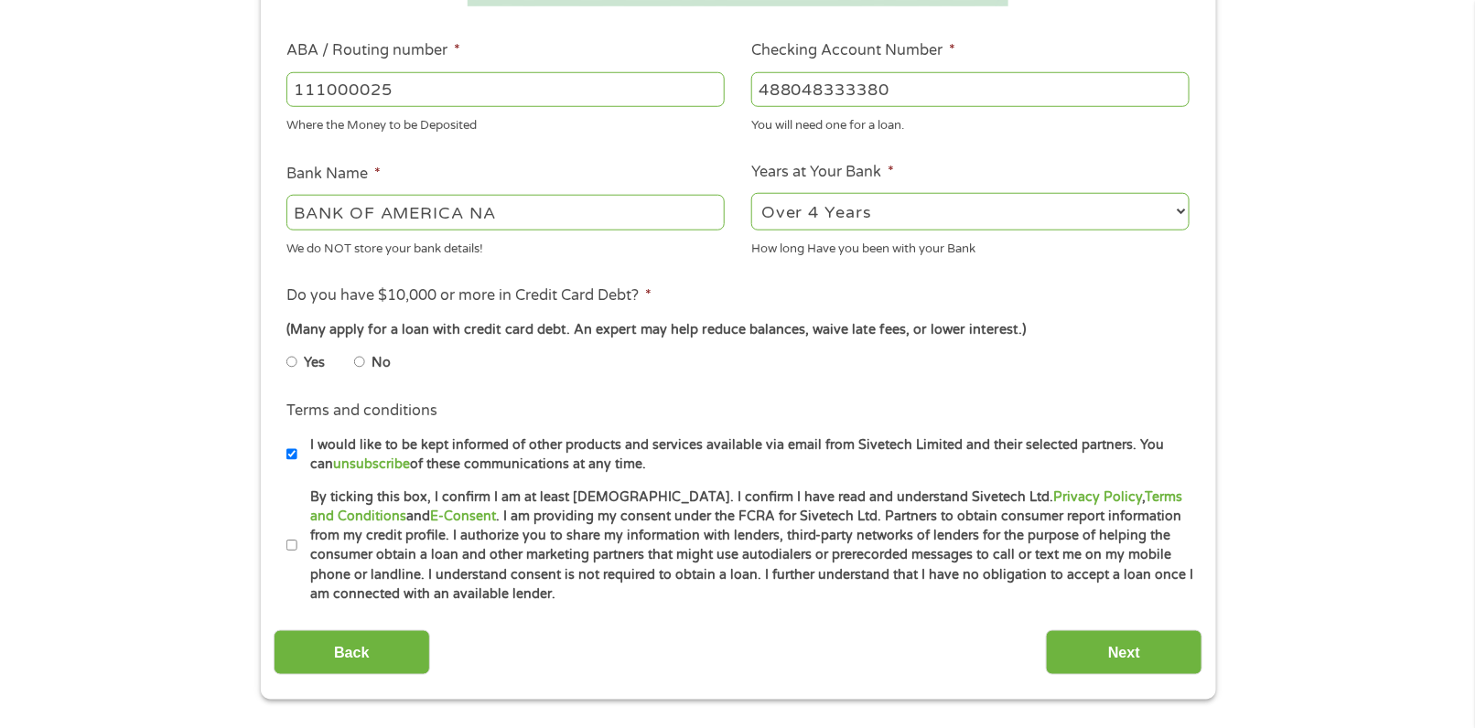
scroll to position [549, 0]
click at [292, 541] on input "By ticking this box, I confirm I am at least [DEMOGRAPHIC_DATA]. I confirm I ha…" at bounding box center [291, 545] width 11 height 29
checkbox input "true"
click at [361, 360] on input "No" at bounding box center [359, 361] width 11 height 29
radio input "true"
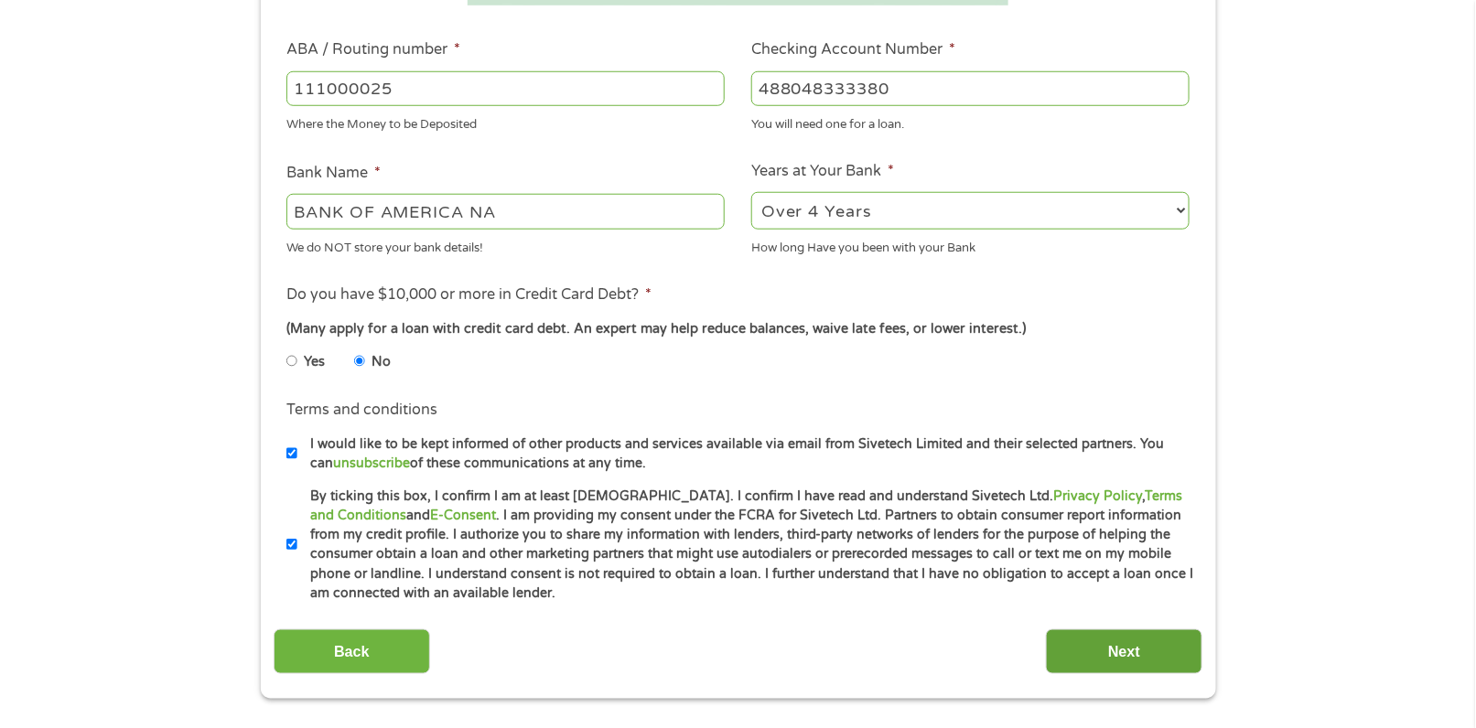
click at [1139, 656] on input "Next" at bounding box center [1124, 652] width 156 height 45
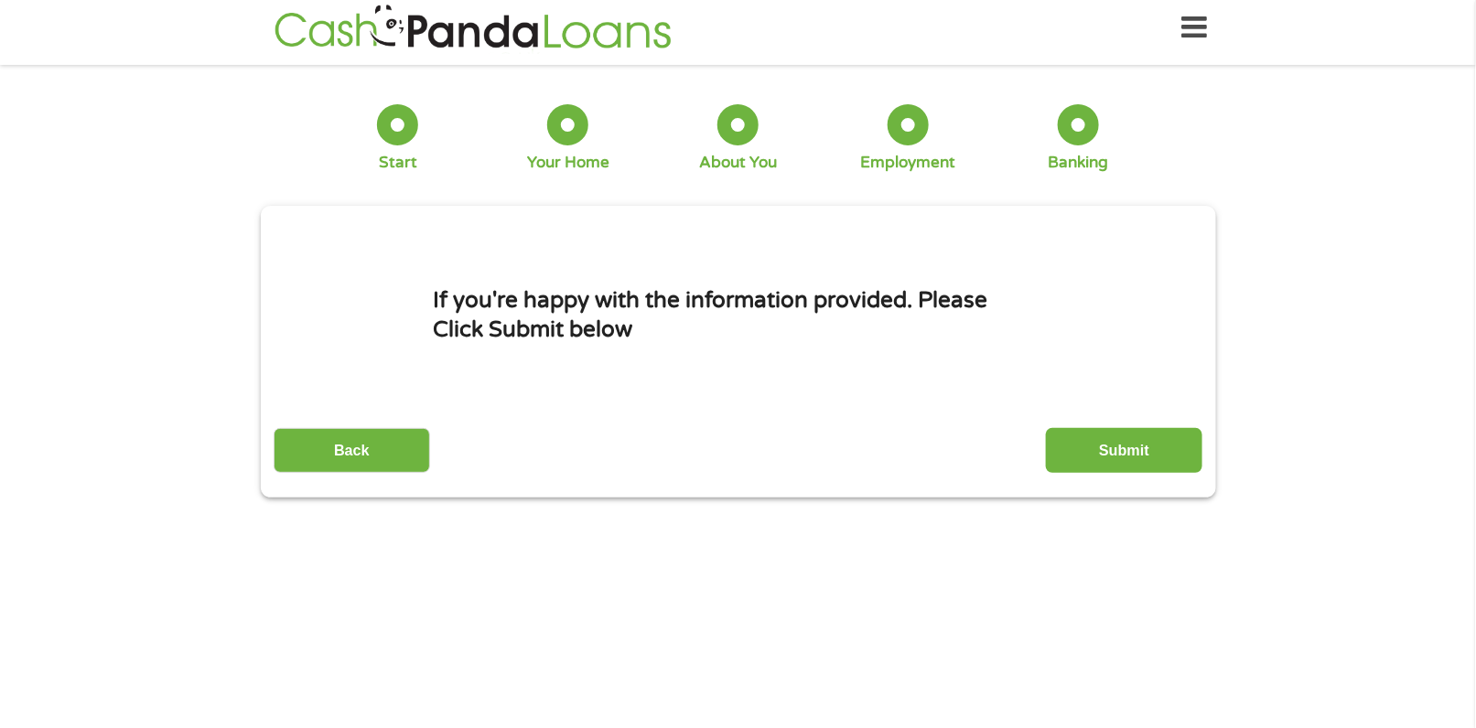
scroll to position [0, 0]
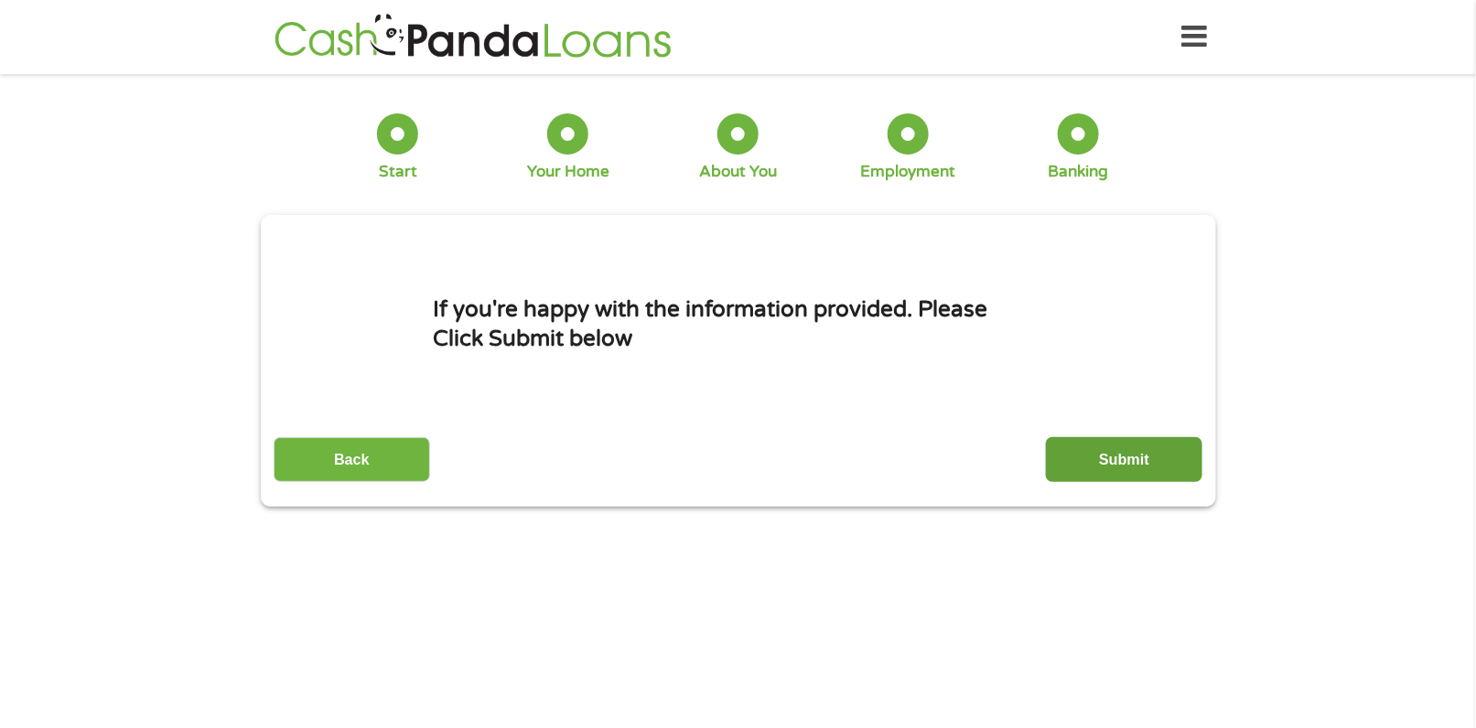
click at [1133, 464] on input "Submit" at bounding box center [1124, 459] width 156 height 45
